Goal: Use online tool/utility: Utilize a website feature to perform a specific function

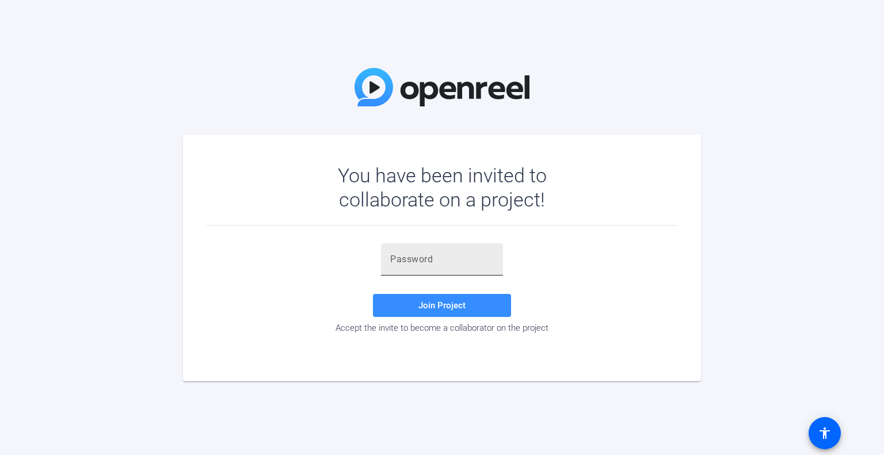
click at [480, 264] on input "text" at bounding box center [442, 260] width 104 height 14
paste input "gwPU4q"
type input "gwPU4q"
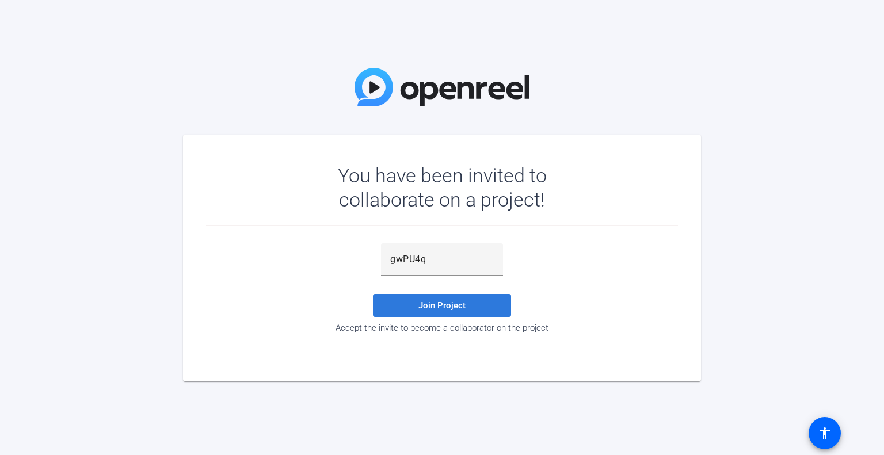
click at [445, 299] on span at bounding box center [442, 306] width 138 height 28
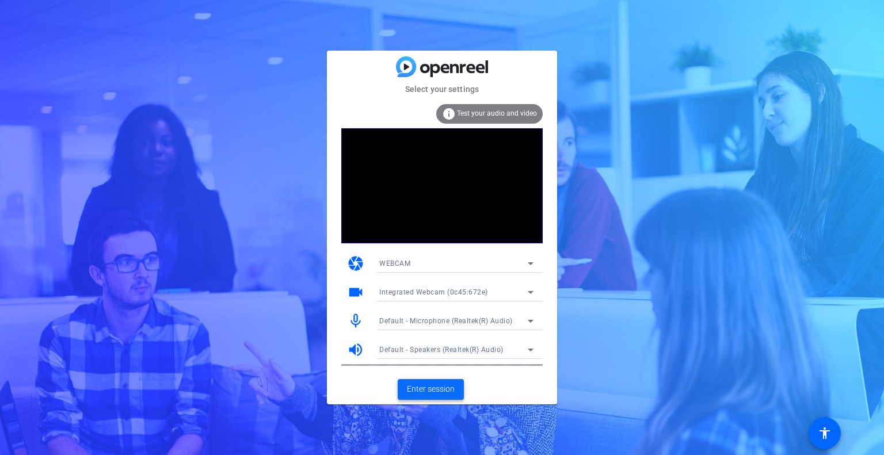
click at [420, 390] on span "Enter session" at bounding box center [431, 389] width 48 height 12
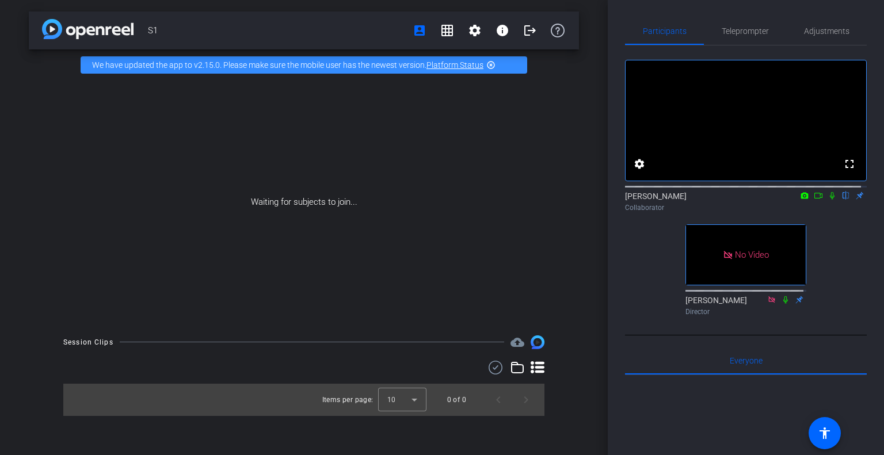
click at [814, 200] on icon at bounding box center [818, 196] width 9 height 8
click at [844, 200] on icon at bounding box center [846, 195] width 5 height 7
click at [842, 200] on icon at bounding box center [846, 196] width 9 height 8
click at [843, 200] on icon at bounding box center [846, 196] width 9 height 8
click at [842, 200] on icon at bounding box center [846, 196] width 9 height 8
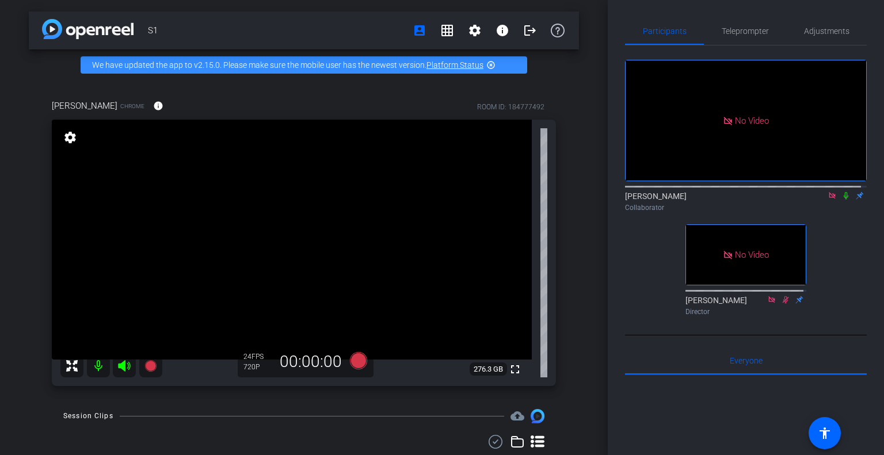
click at [828, 200] on icon at bounding box center [832, 196] width 9 height 8
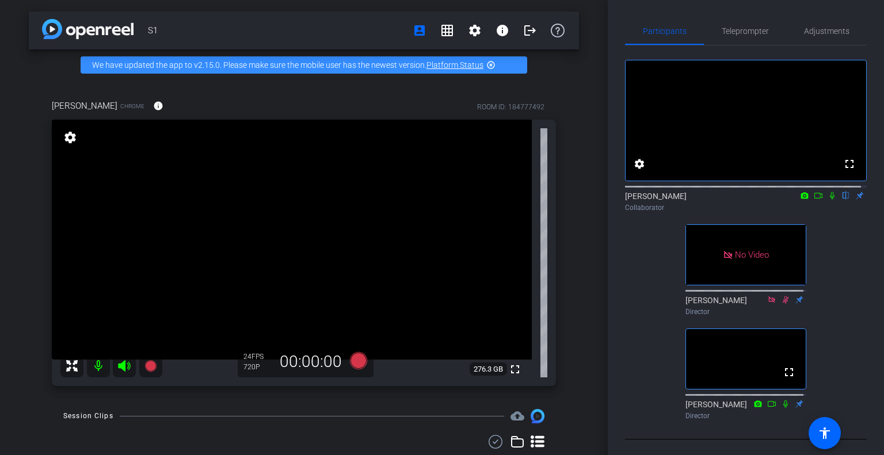
click at [828, 200] on icon at bounding box center [832, 196] width 9 height 8
click at [829, 200] on icon at bounding box center [832, 195] width 6 height 7
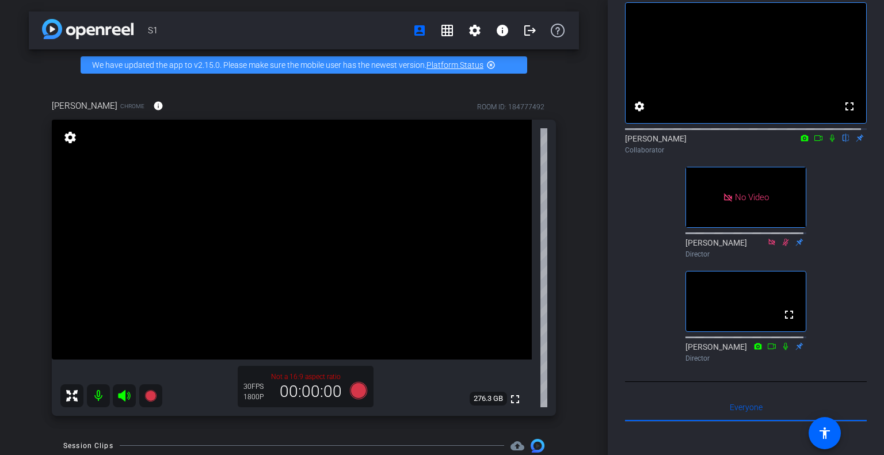
click at [67, 138] on mat-icon "settings" at bounding box center [70, 138] width 16 height 14
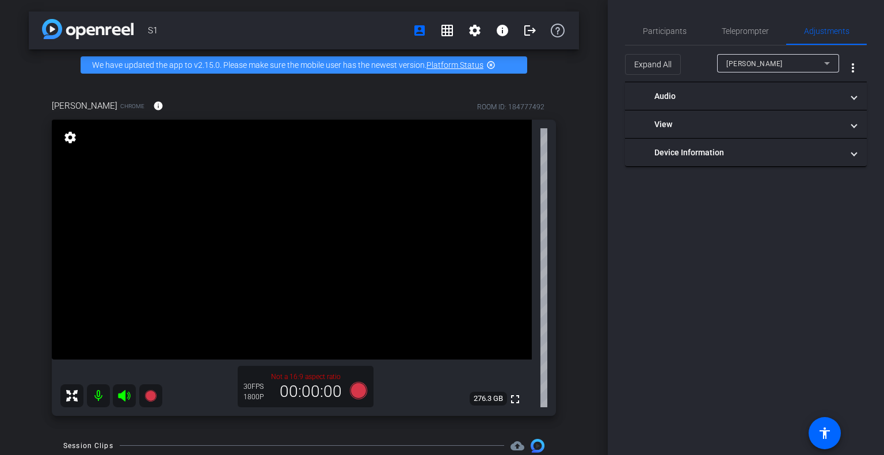
scroll to position [0, 0]
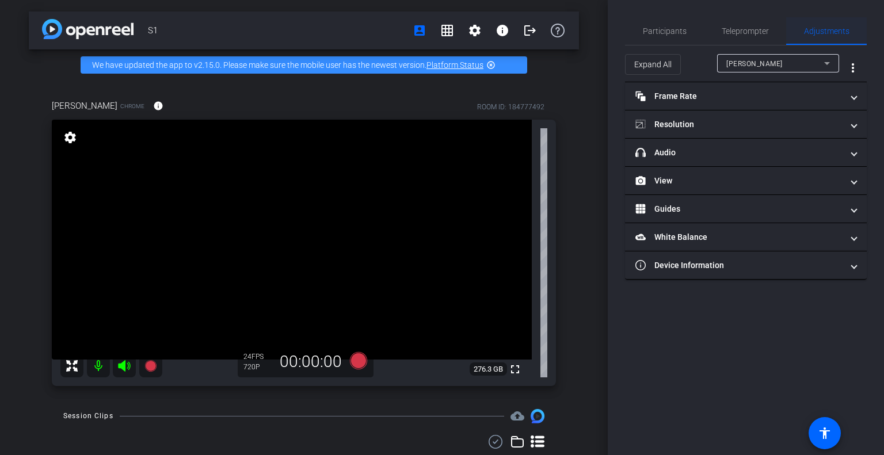
click at [844, 32] on span "Adjustments" at bounding box center [826, 31] width 45 height 8
click at [664, 27] on span "Participants" at bounding box center [665, 31] width 44 height 8
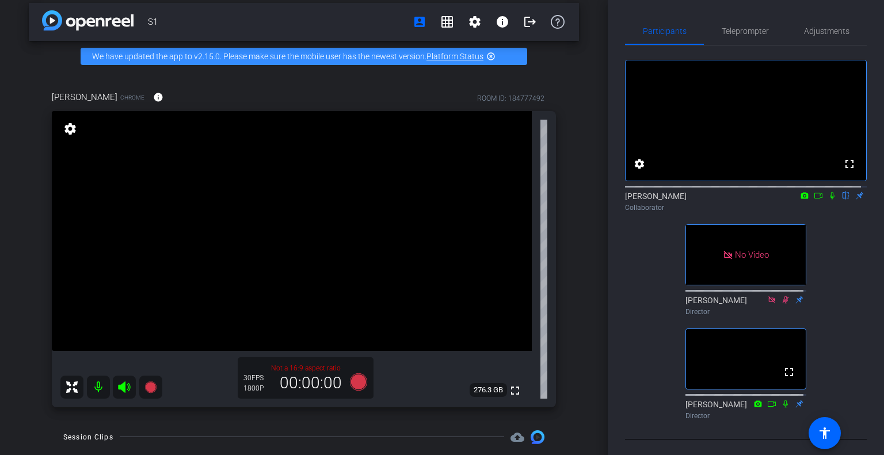
scroll to position [4, 0]
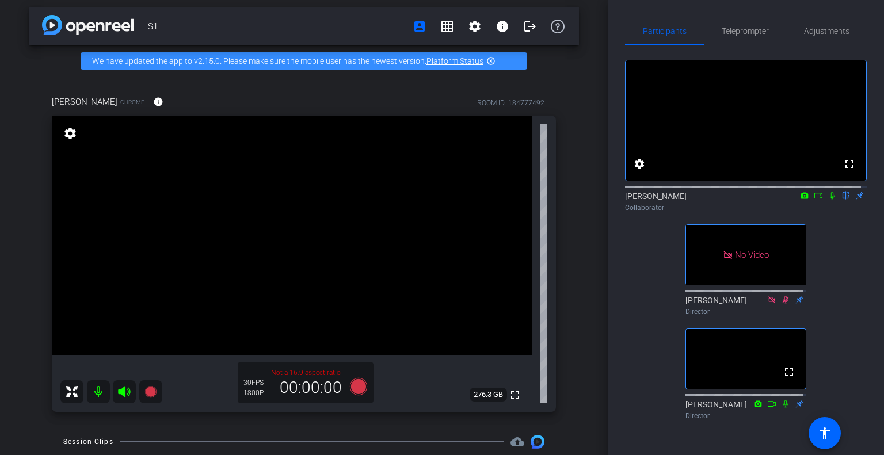
click at [814, 200] on icon at bounding box center [818, 196] width 9 height 8
click at [844, 200] on icon at bounding box center [846, 195] width 5 height 7
click at [828, 200] on icon at bounding box center [832, 196] width 9 height 8
click at [829, 200] on icon at bounding box center [832, 195] width 6 height 7
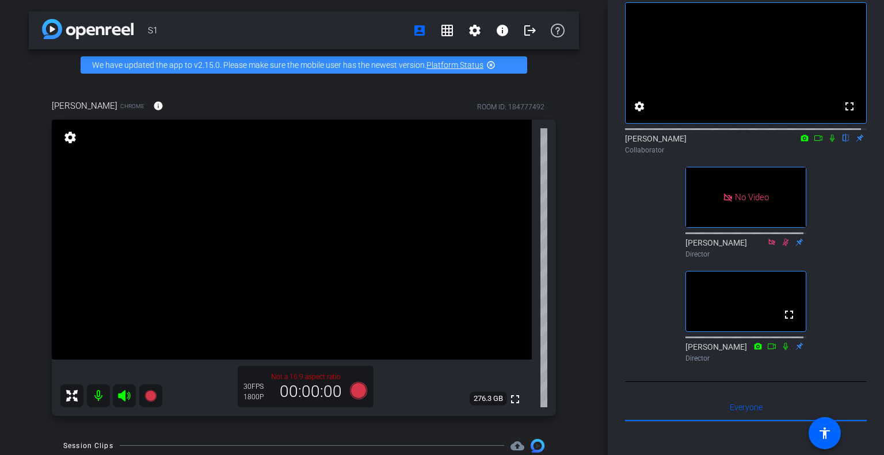
scroll to position [0, 0]
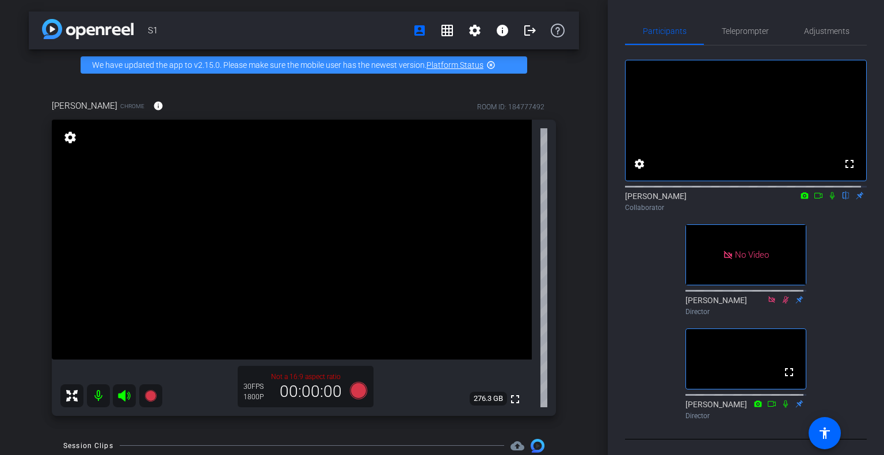
click at [814, 200] on icon at bounding box center [818, 196] width 9 height 8
click at [842, 200] on icon at bounding box center [846, 196] width 9 height 8
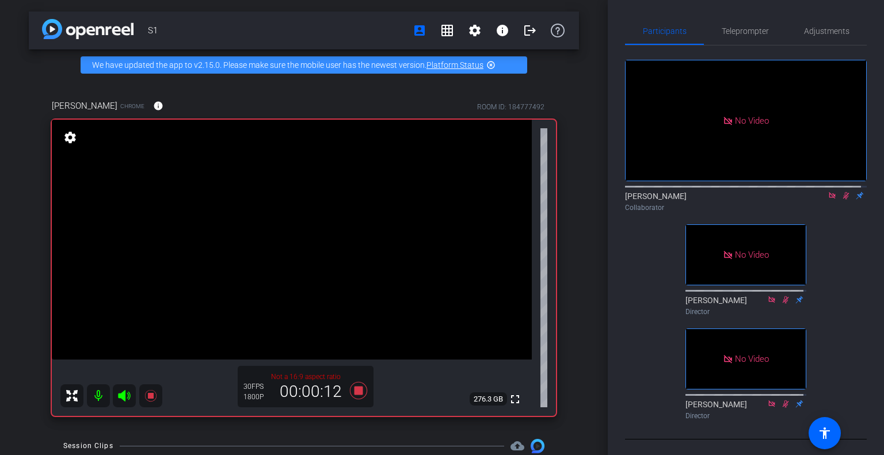
click at [842, 200] on icon at bounding box center [846, 196] width 9 height 8
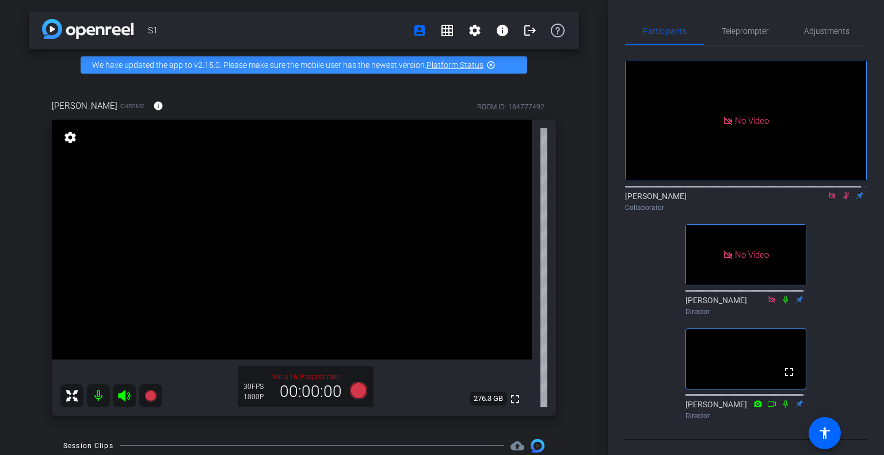
click at [843, 200] on icon at bounding box center [846, 195] width 6 height 7
click at [828, 200] on icon at bounding box center [832, 196] width 9 height 8
click at [814, 200] on icon at bounding box center [818, 196] width 9 height 8
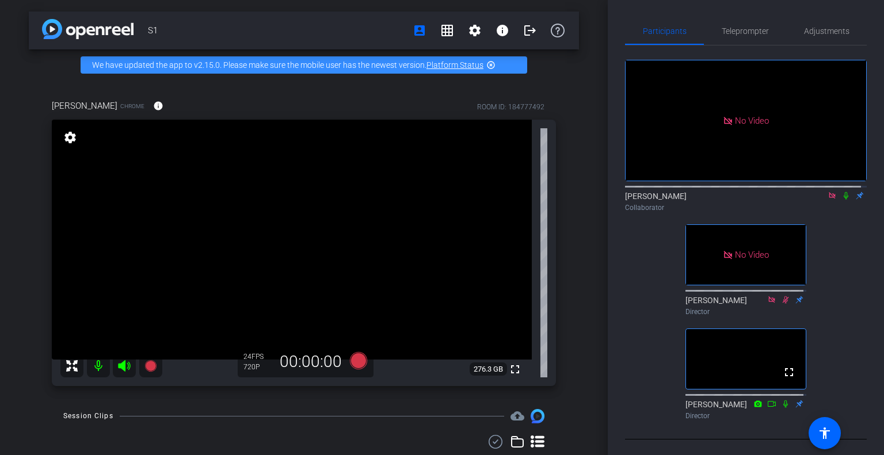
click at [828, 200] on icon at bounding box center [832, 196] width 9 height 8
click at [631, 425] on div "fullscreen settings [PERSON_NAME] flip Collaborator No Video [PERSON_NAME] Dire…" at bounding box center [746, 234] width 242 height 379
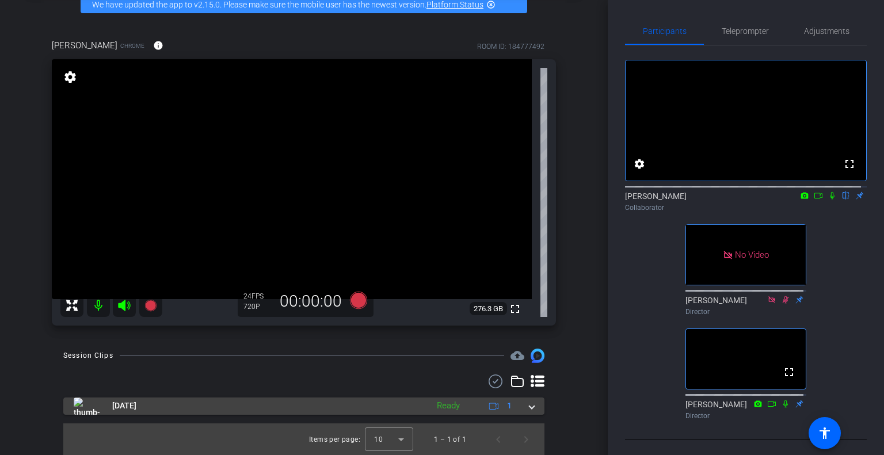
click at [530, 408] on span at bounding box center [532, 406] width 5 height 12
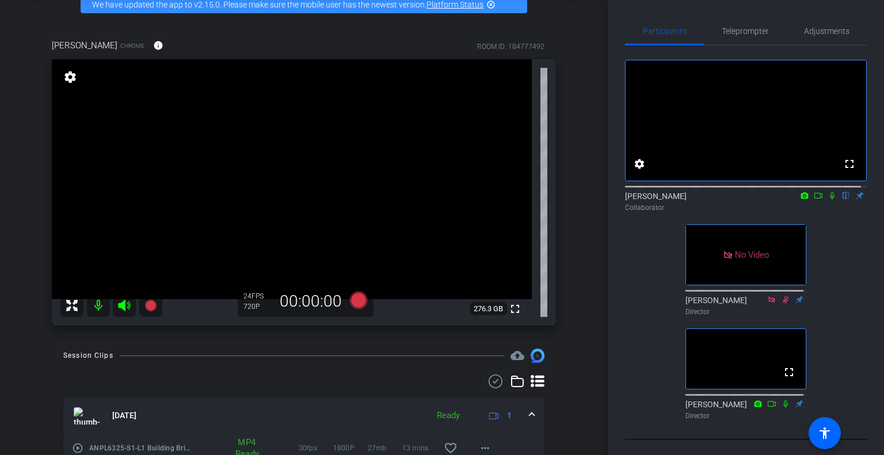
scroll to position [120, 0]
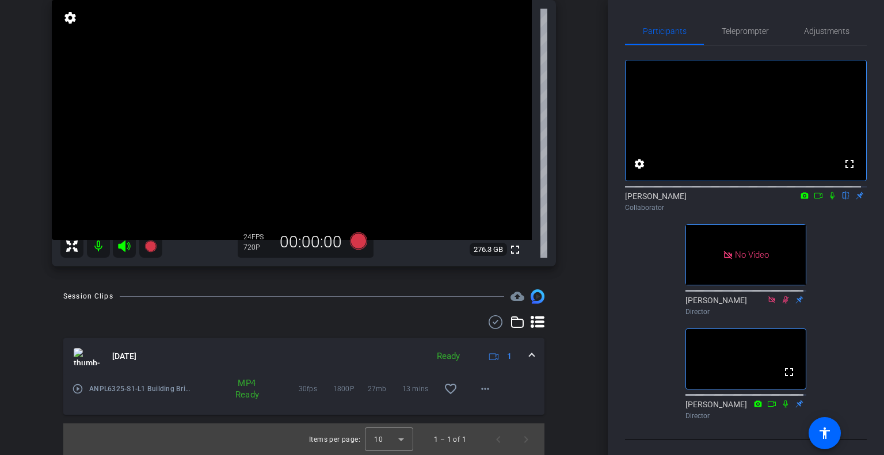
click at [530, 357] on span at bounding box center [532, 357] width 5 height 12
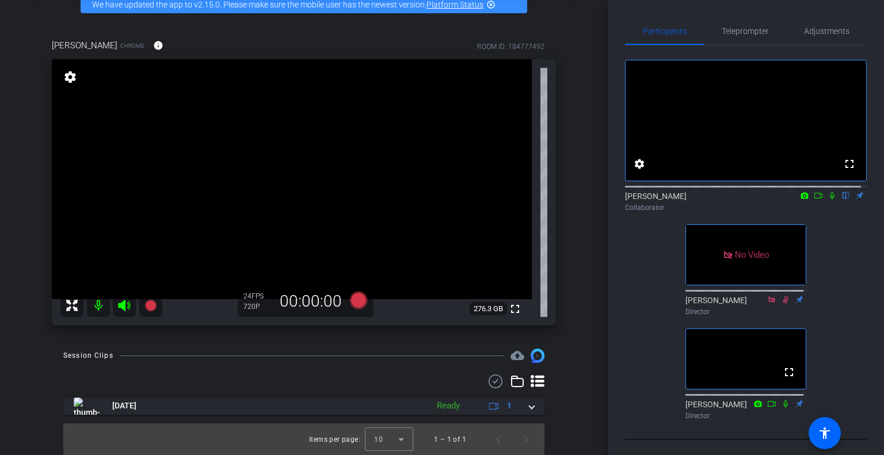
scroll to position [0, 0]
